Goal: Information Seeking & Learning: Learn about a topic

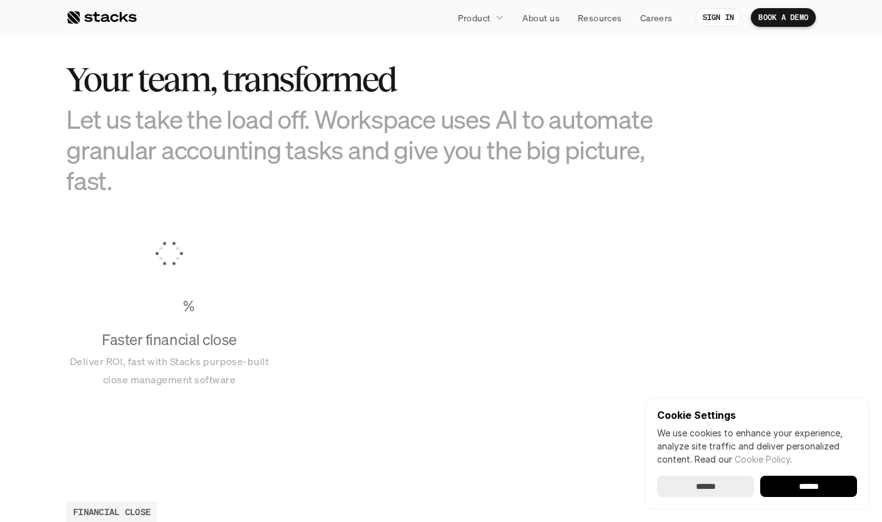
scroll to position [753, 0]
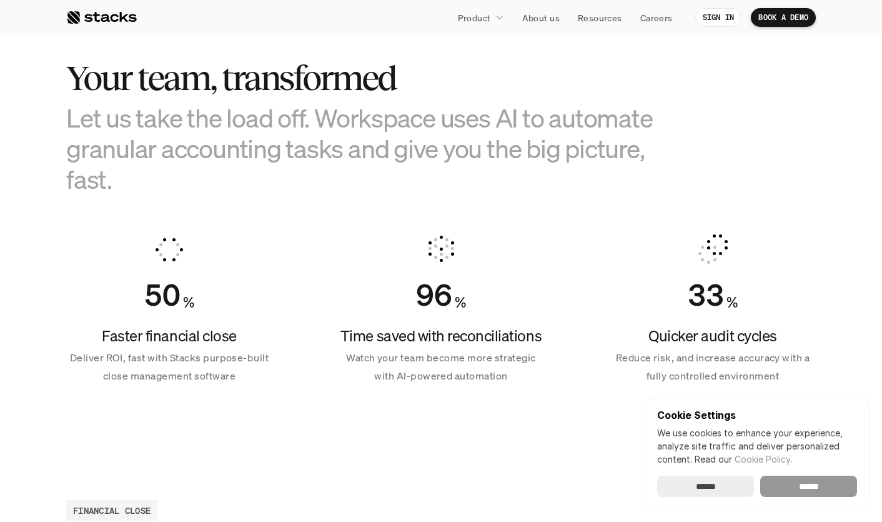
click at [813, 492] on input "******" at bounding box center [808, 485] width 97 height 21
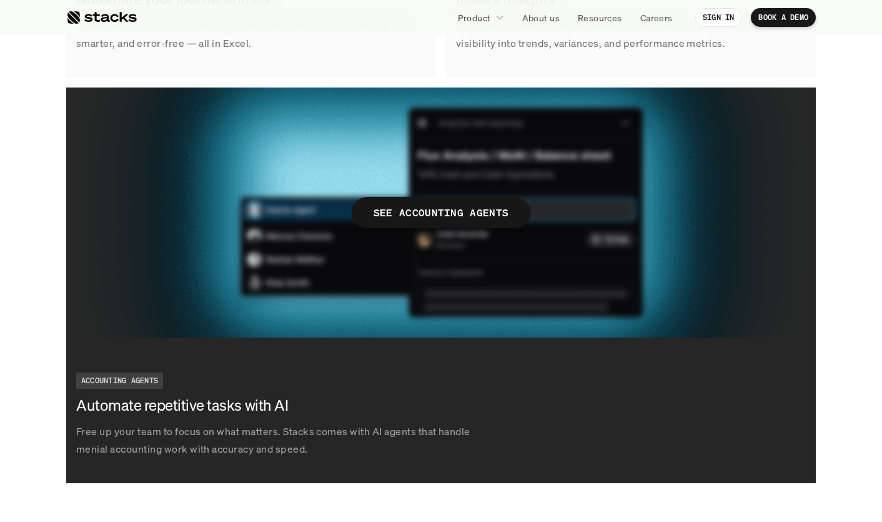
scroll to position [2230, 0]
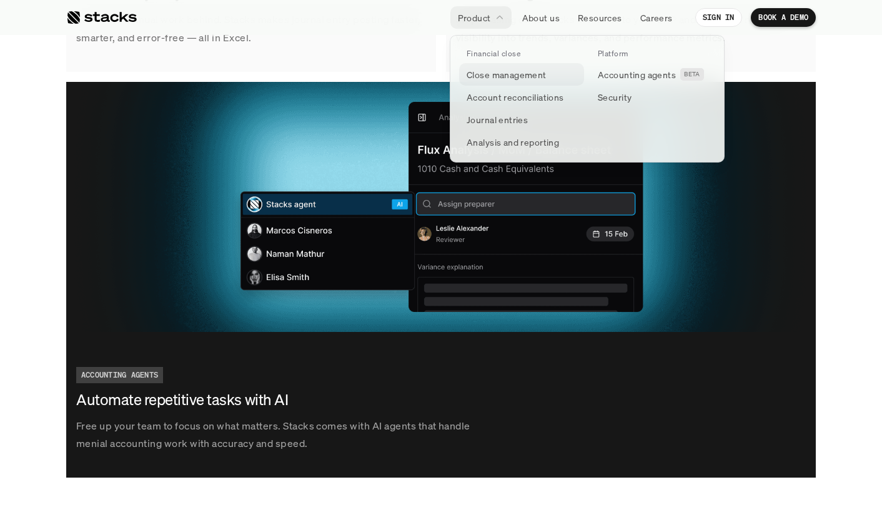
click at [490, 77] on p "Close management" at bounding box center [507, 74] width 80 height 13
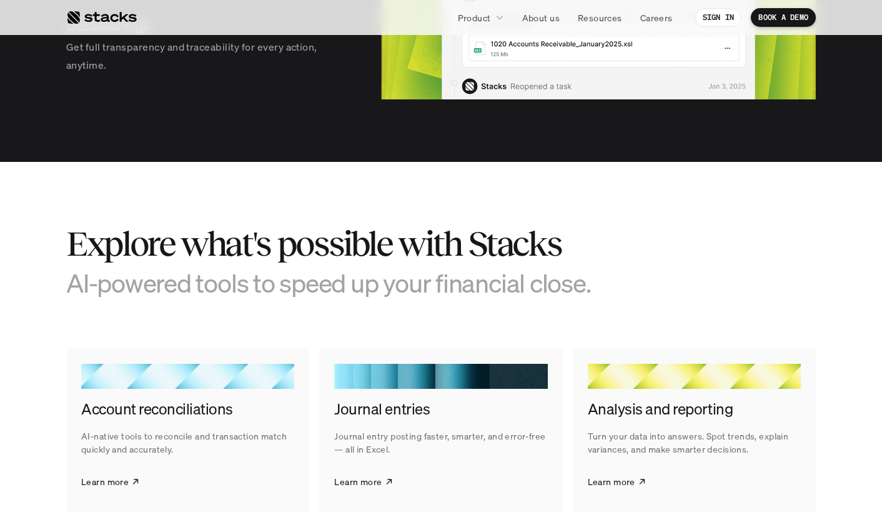
scroll to position [1764, 0]
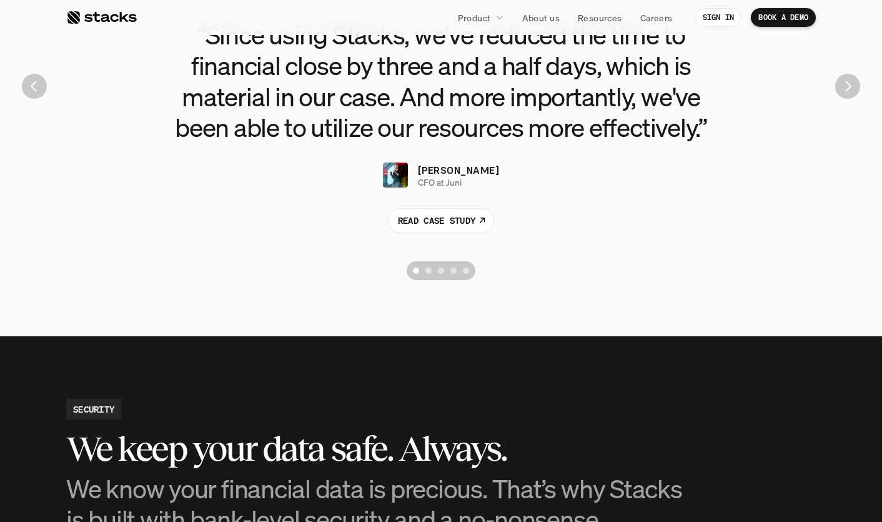
scroll to position [2922, 0]
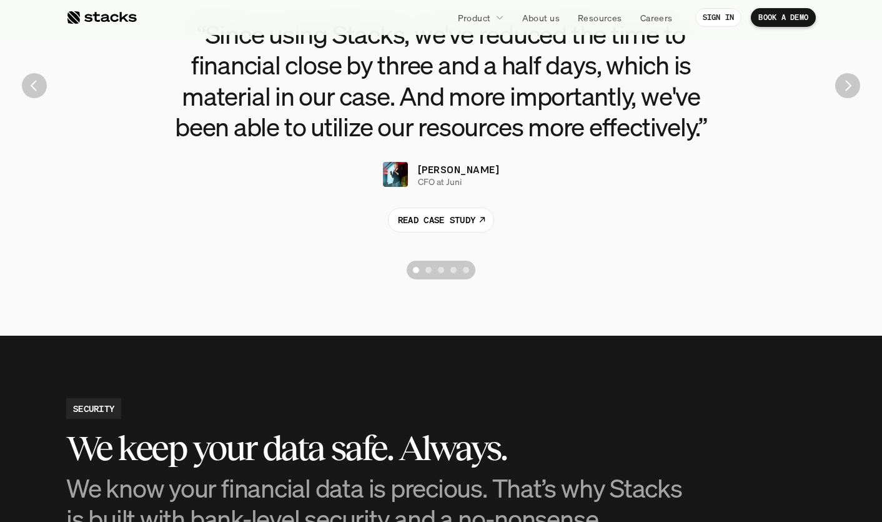
click at [567, 229] on div "“Since using Stacks, we've reduced the time to financial close by three and a h…" at bounding box center [441, 126] width 750 height 214
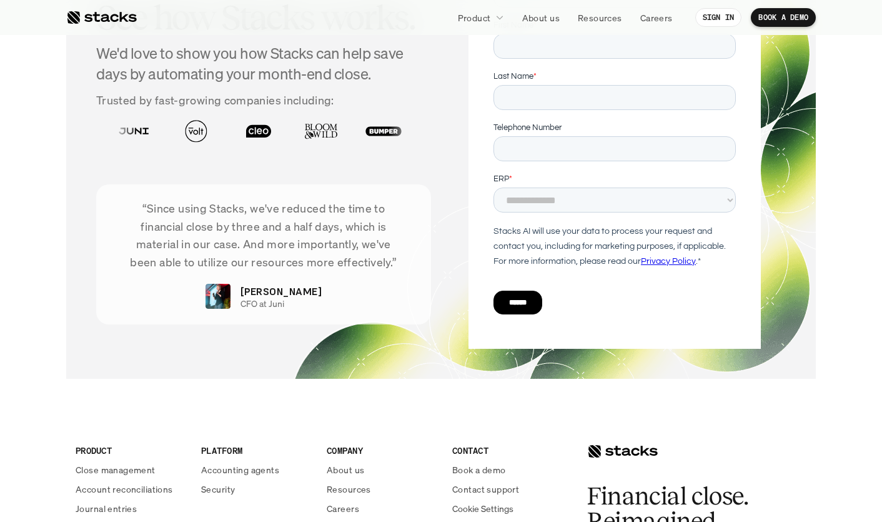
scroll to position [4531, 0]
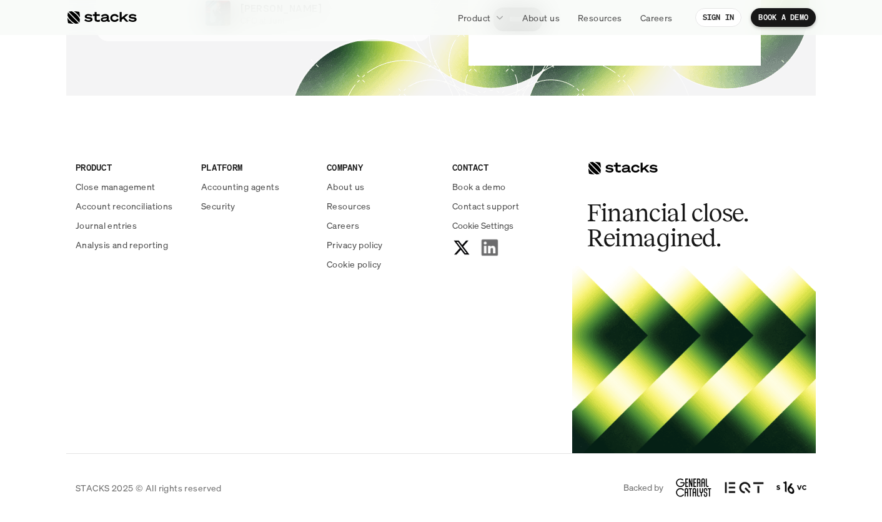
click at [489, 249] on icon at bounding box center [490, 247] width 20 height 20
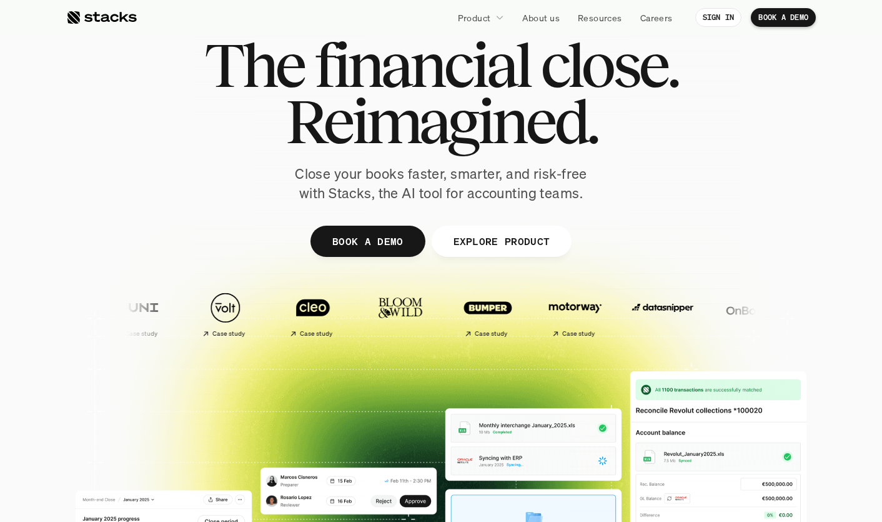
scroll to position [0, 0]
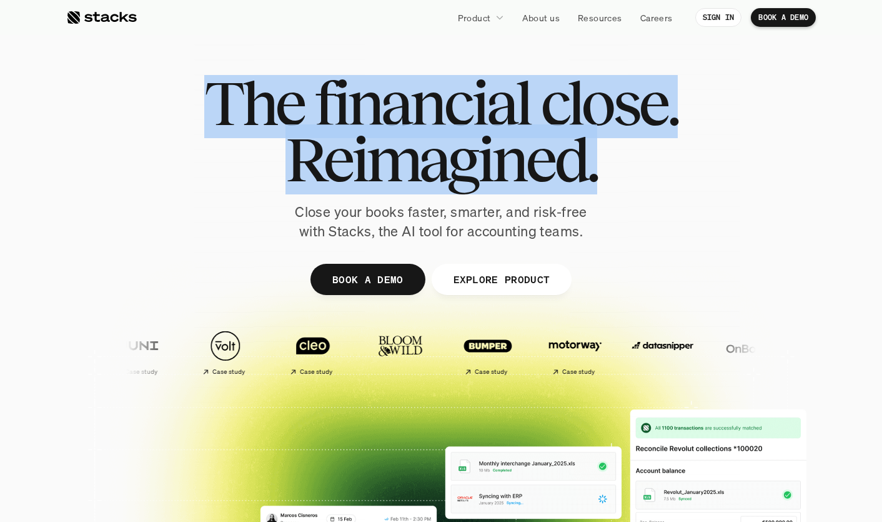
drag, startPoint x: 190, startPoint y: 82, endPoint x: 653, endPoint y: 142, distance: 466.9
click at [653, 142] on div "The financial close. Reimagined. Close your books faster, smarter, and risk-fre…" at bounding box center [441, 158] width 700 height 166
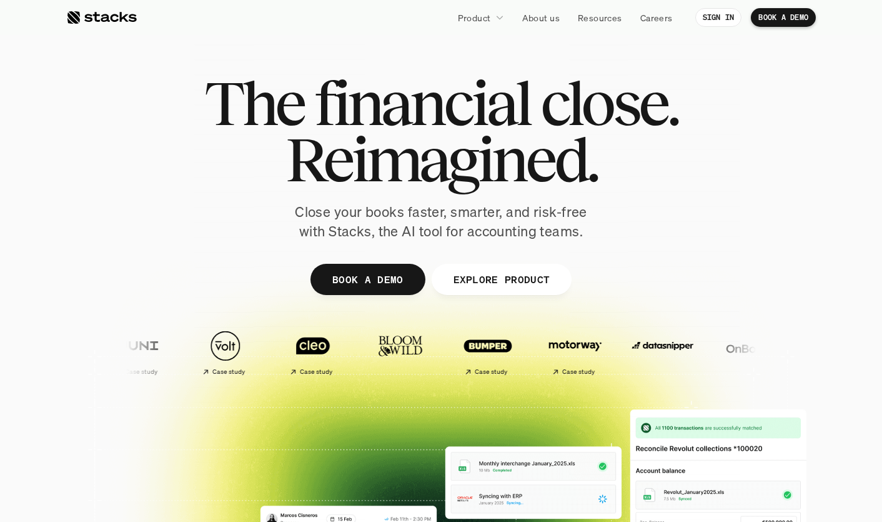
click at [229, 182] on h1 "Reimagined." at bounding box center [441, 159] width 474 height 56
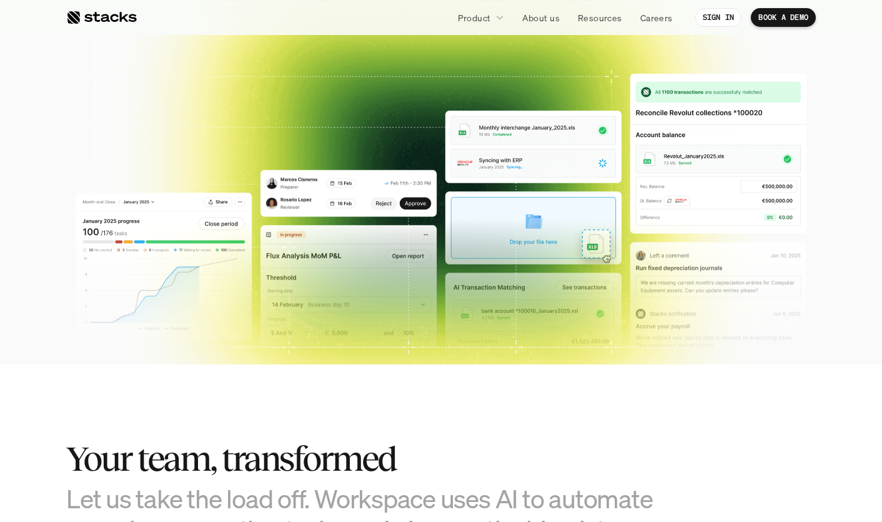
scroll to position [374, 0]
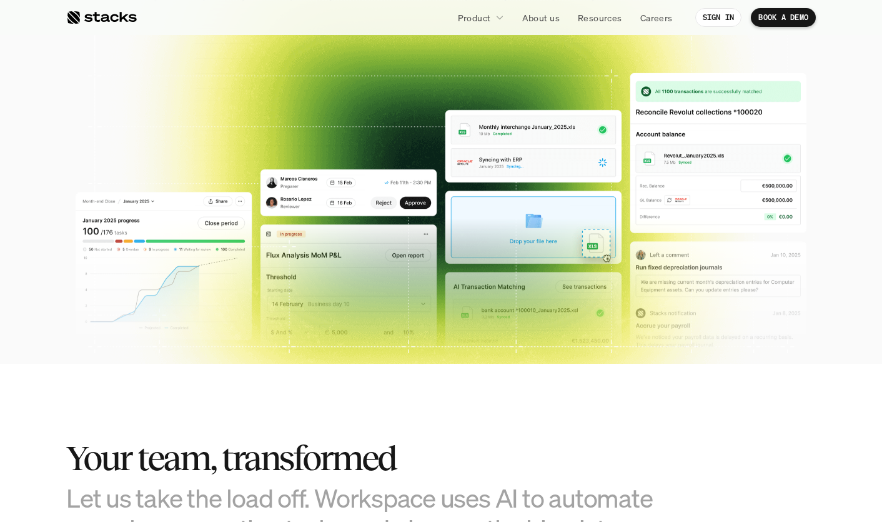
drag, startPoint x: 152, startPoint y: 209, endPoint x: 362, endPoint y: 234, distance: 211.5
